Goal: Task Accomplishment & Management: Manage account settings

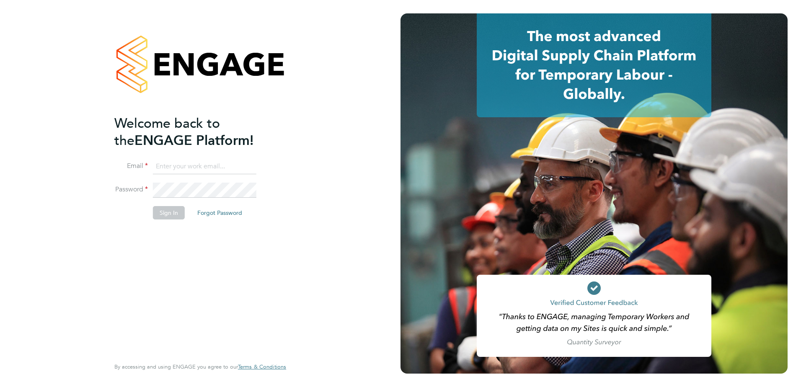
type input "Kate.McGrath@justice.gov.uk"
click at [171, 213] on button "Sign In" at bounding box center [169, 212] width 32 height 13
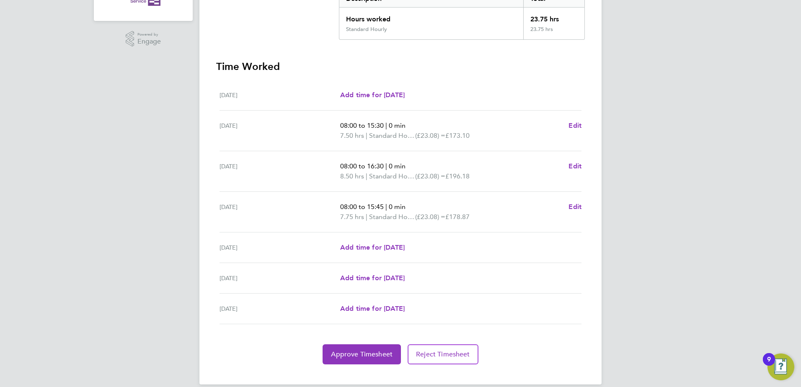
scroll to position [198, 0]
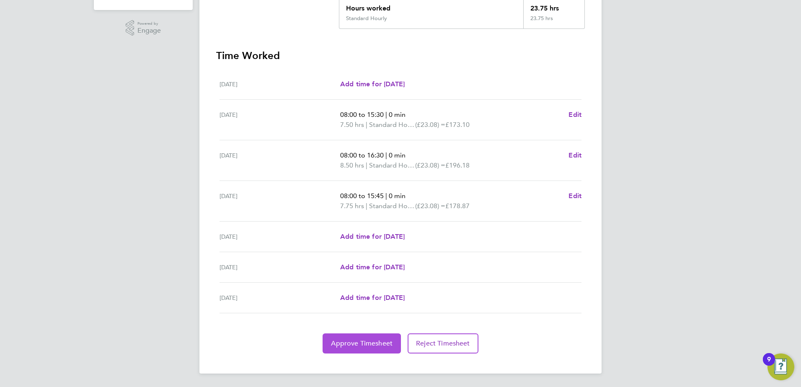
click at [358, 341] on span "Approve Timesheet" at bounding box center [362, 344] width 62 height 8
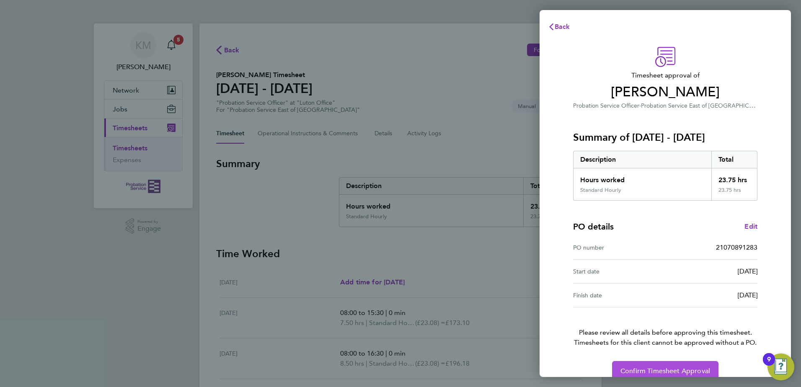
click at [668, 368] on span "Confirm Timesheet Approval" at bounding box center [666, 371] width 90 height 8
